Goal: Find specific page/section

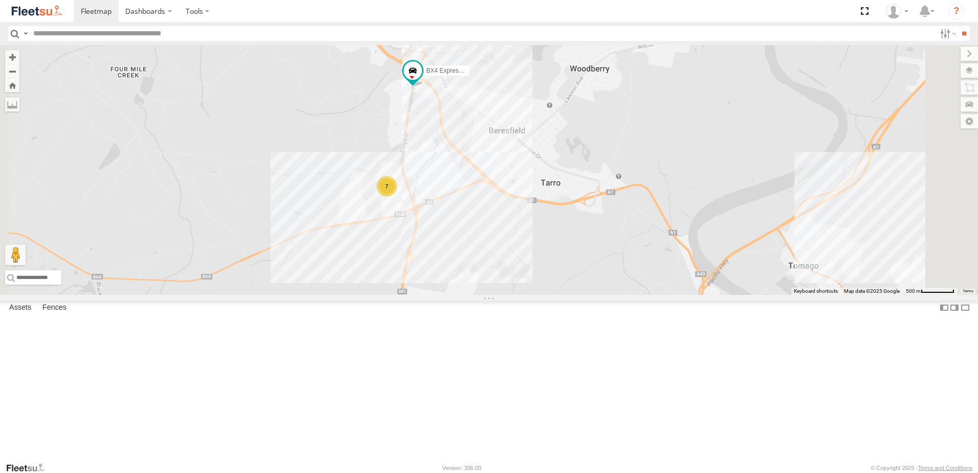
drag, startPoint x: 581, startPoint y: 335, endPoint x: 566, endPoint y: 242, distance: 94.3
click at [566, 242] on div "BX1 Express Ute LX3 Express Ute BX3 Express Ute BX4 Express Ute 7" at bounding box center [489, 170] width 978 height 250
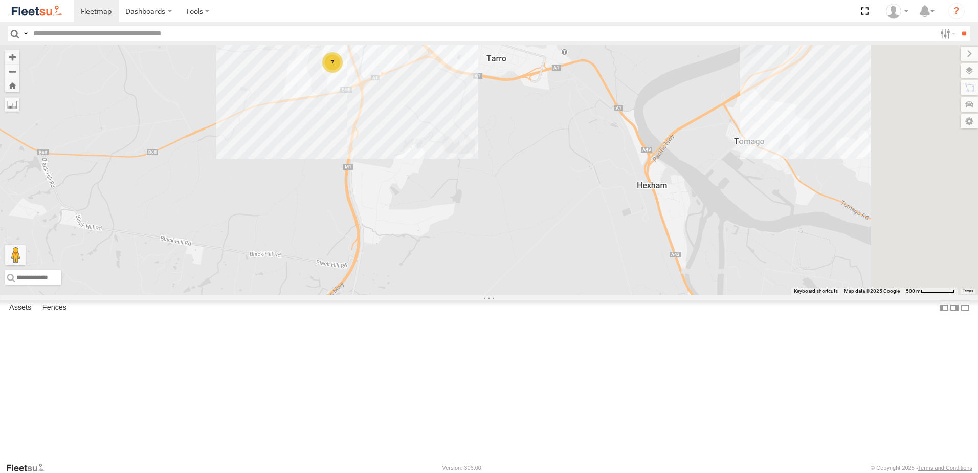
drag, startPoint x: 629, startPoint y: 348, endPoint x: 567, endPoint y: 231, distance: 132.9
click at [567, 231] on div "BX1 Express Ute LX3 Express Ute BX3 Express Ute BX4 Express Ute 7" at bounding box center [489, 170] width 978 height 250
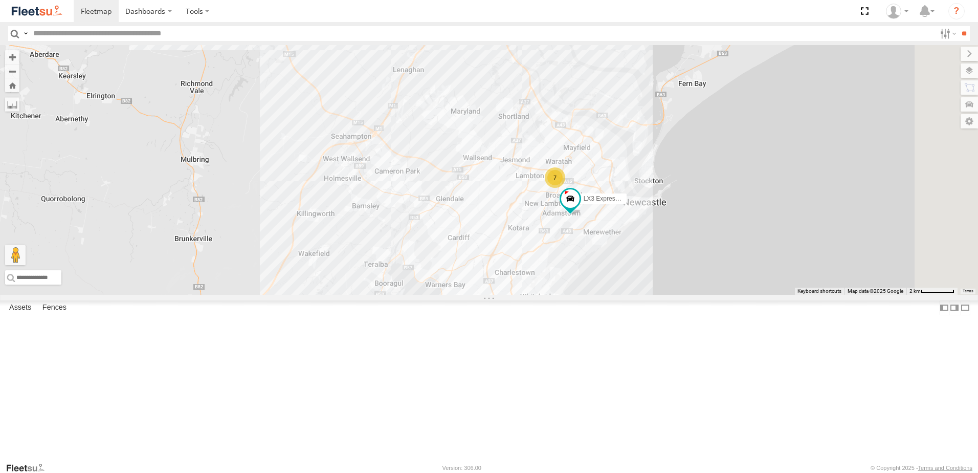
drag, startPoint x: 621, startPoint y: 272, endPoint x: 565, endPoint y: 92, distance: 189.1
click at [565, 92] on div "BX1 Express Ute LX3 Express Ute BX3 Express Ute BX4 Express Ute 7 7" at bounding box center [489, 170] width 978 height 250
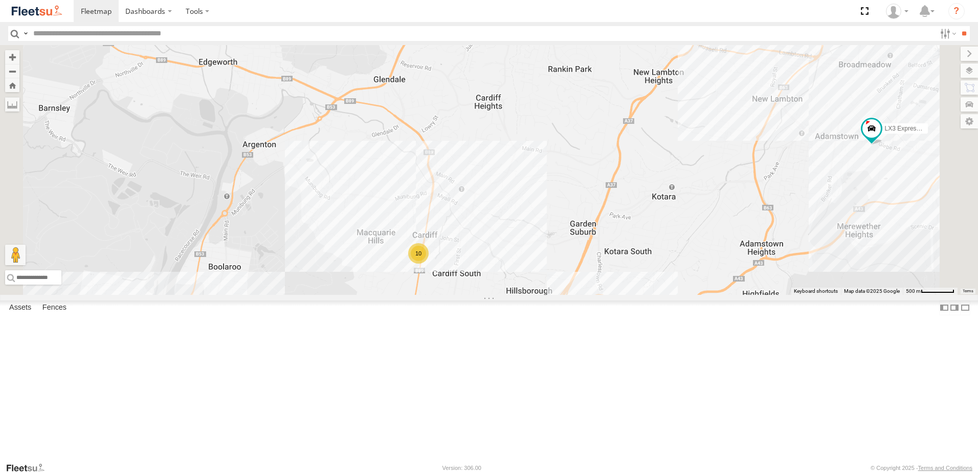
drag, startPoint x: 696, startPoint y: 344, endPoint x: 692, endPoint y: 348, distance: 5.4
click at [693, 295] on div "BX1 Express Ute LX3 Express Ute BX3 Express Ute BX4 Express Ute 10" at bounding box center [489, 170] width 978 height 250
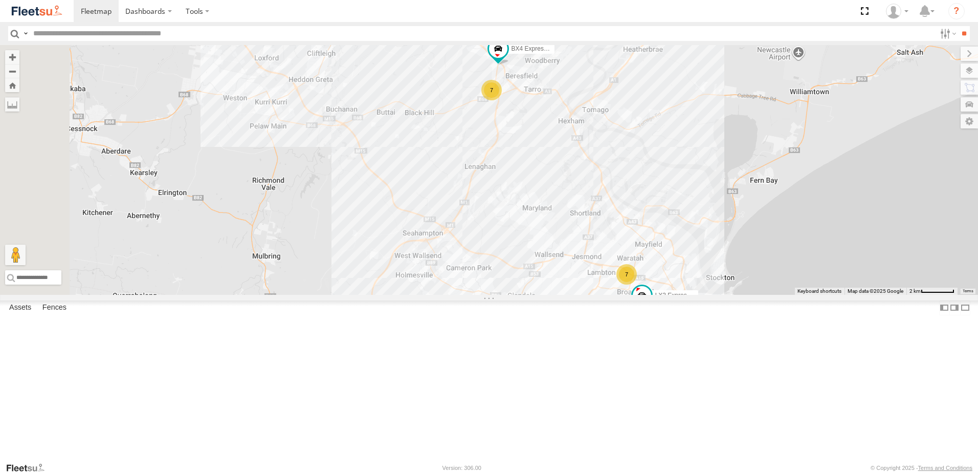
drag, startPoint x: 531, startPoint y: 153, endPoint x: 524, endPoint y: 276, distance: 123.0
click at [524, 276] on div "BX1 Express Ute LX3 Express Ute BX3 Express Ute BX4 Express Ute 7 7 10" at bounding box center [489, 170] width 978 height 250
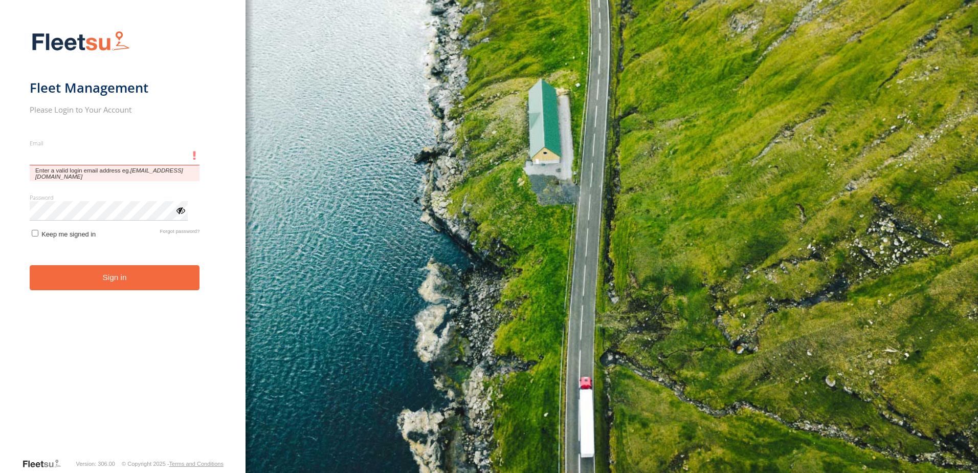
type input "**********"
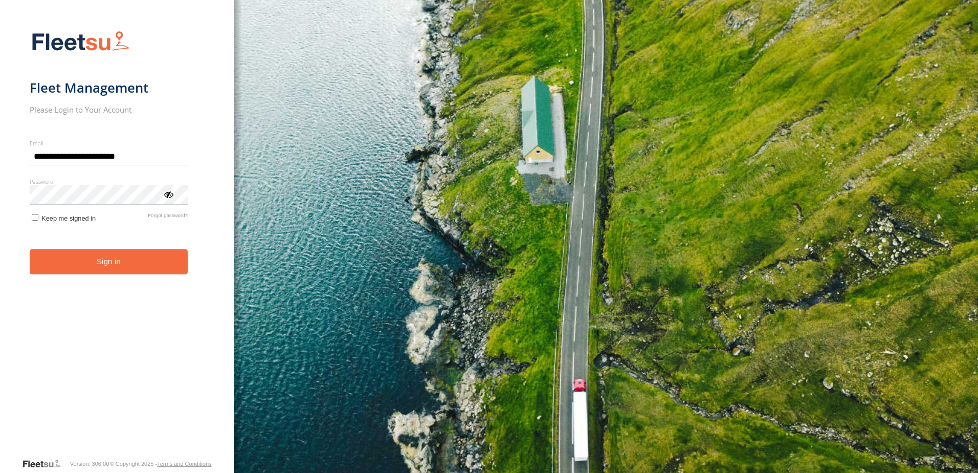
click at [123, 265] on button "Sign in" at bounding box center [109, 261] width 158 height 25
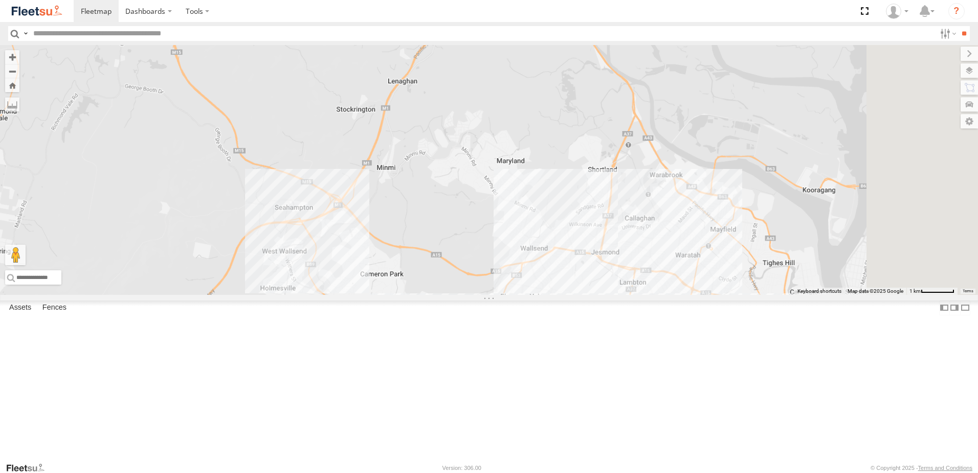
drag, startPoint x: 734, startPoint y: 300, endPoint x: 590, endPoint y: 204, distance: 173.1
click at [592, 202] on div "LX3 Express Ute" at bounding box center [489, 170] width 978 height 250
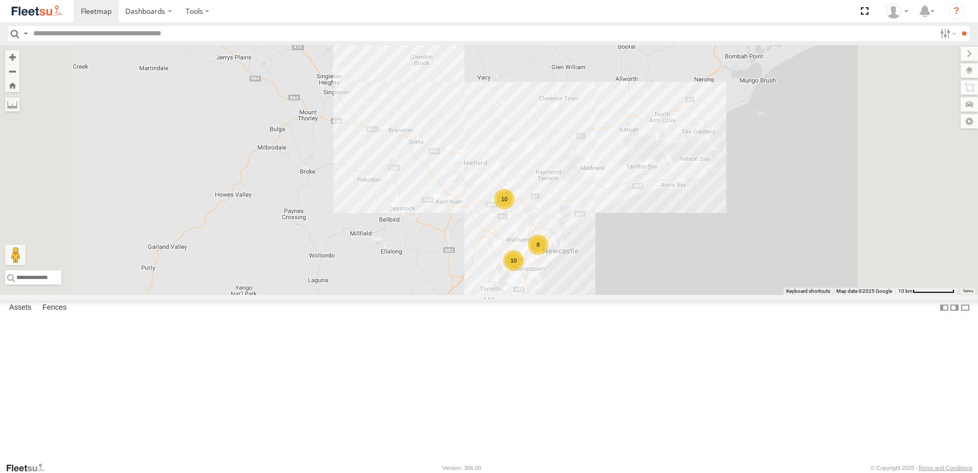
drag, startPoint x: 532, startPoint y: 262, endPoint x: 543, endPoint y: 353, distance: 91.7
click at [539, 295] on div "10 8 10" at bounding box center [489, 170] width 978 height 250
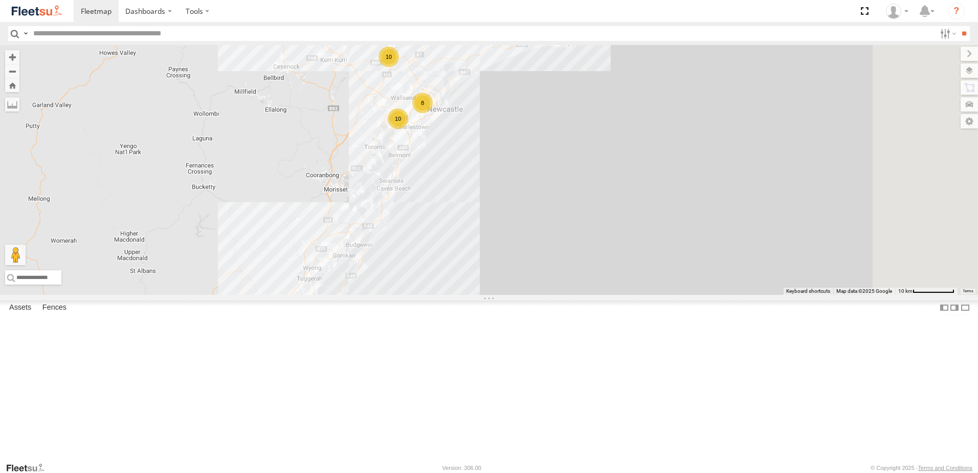
drag, startPoint x: 728, startPoint y: 346, endPoint x: 595, endPoint y: 84, distance: 293.7
click at [595, 84] on div "10 8 10" at bounding box center [489, 170] width 978 height 250
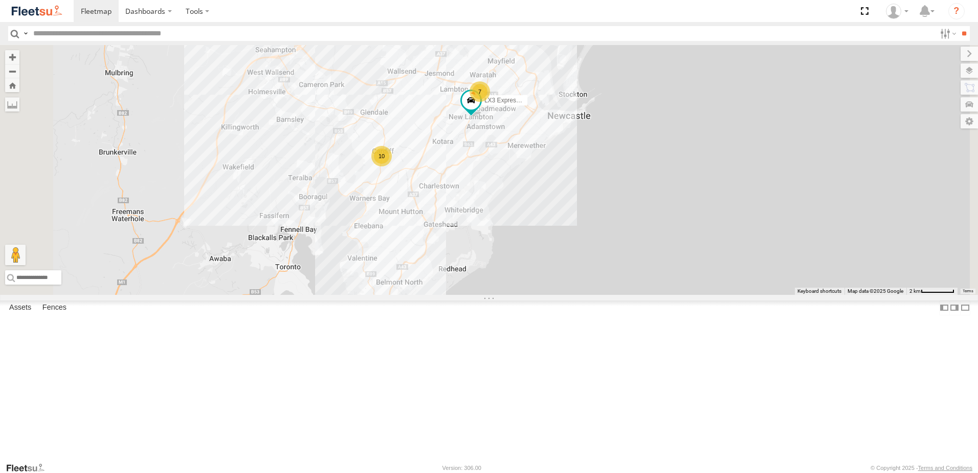
drag, startPoint x: 559, startPoint y: 199, endPoint x: 569, endPoint y: 276, distance: 77.4
click at [573, 267] on div "7 10 LX3 Express Ute" at bounding box center [489, 170] width 978 height 250
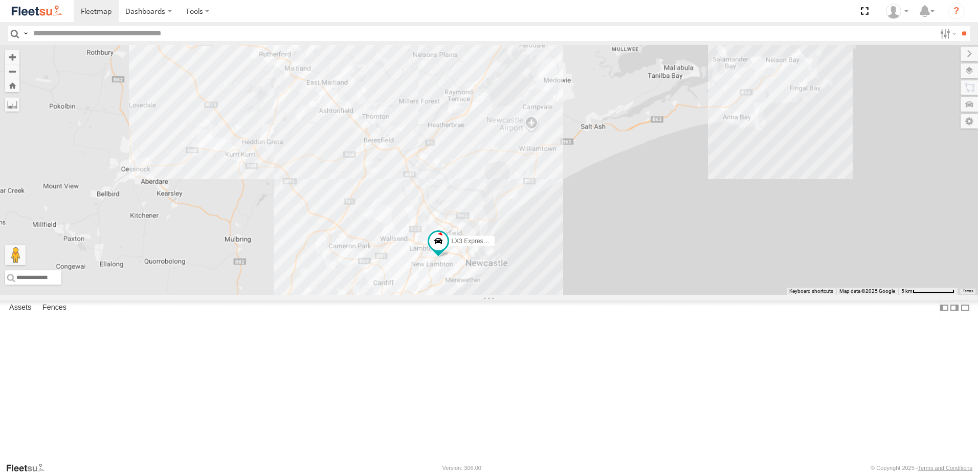
drag, startPoint x: 489, startPoint y: 302, endPoint x: 487, endPoint y: 481, distance: 179.0
click at [487, 472] on html "Dashboards" at bounding box center [489, 236] width 978 height 473
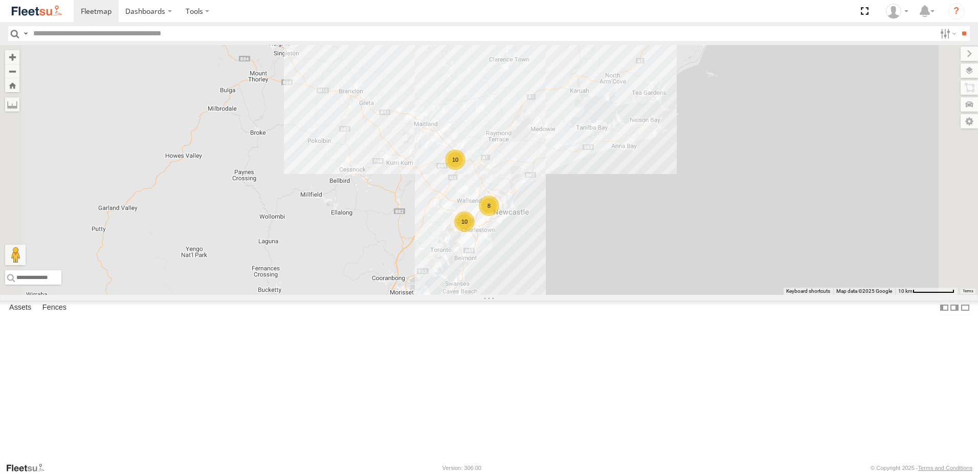
drag, startPoint x: 501, startPoint y: 407, endPoint x: 530, endPoint y: 256, distance: 154.2
click at [515, 259] on div "10 8 10" at bounding box center [489, 170] width 978 height 250
